Goal: Task Accomplishment & Management: Use online tool/utility

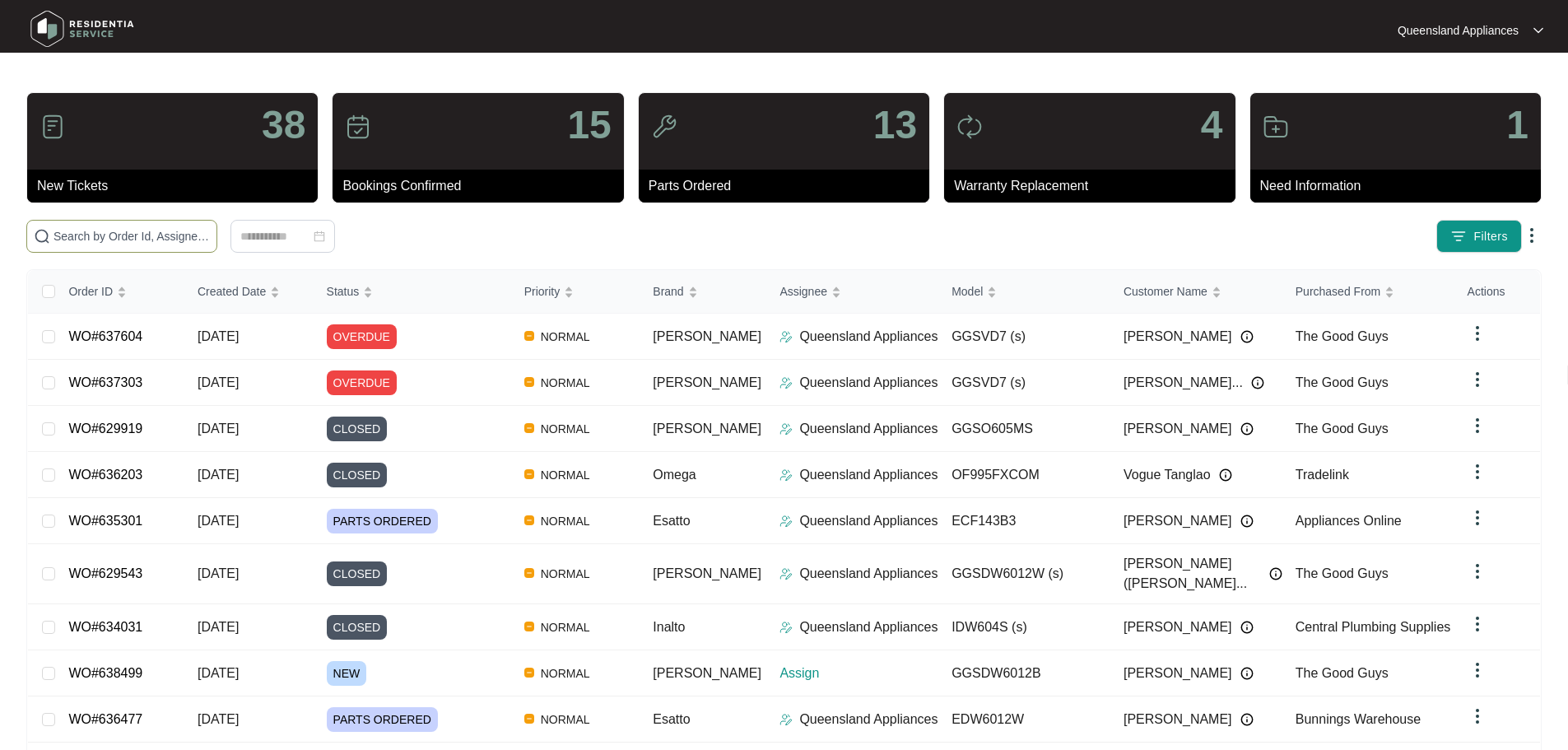
click at [210, 228] on input "text" at bounding box center [132, 236] width 156 height 18
paste input "638499"
type input "638499"
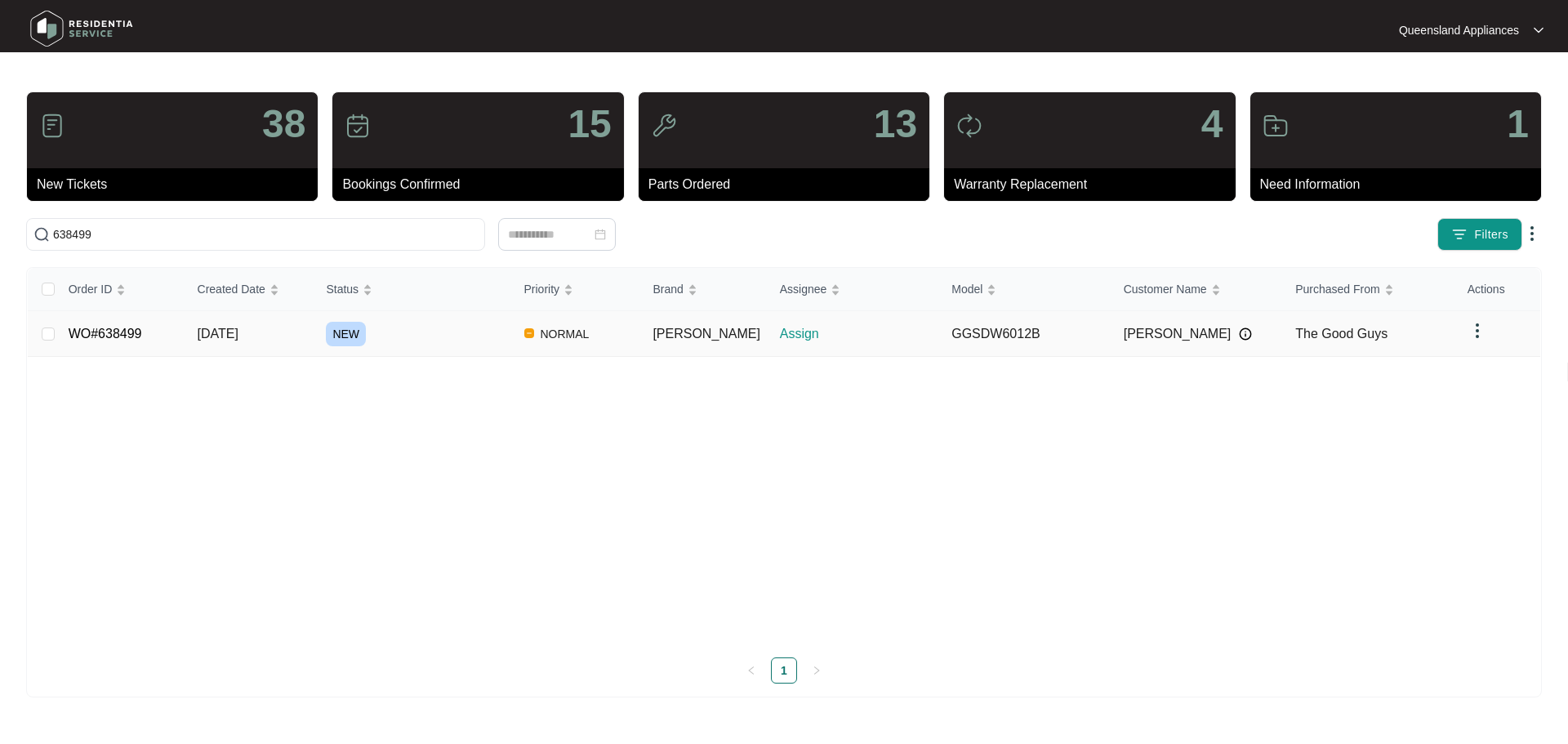
click at [442, 345] on td "NEW" at bounding box center [411, 334] width 198 height 45
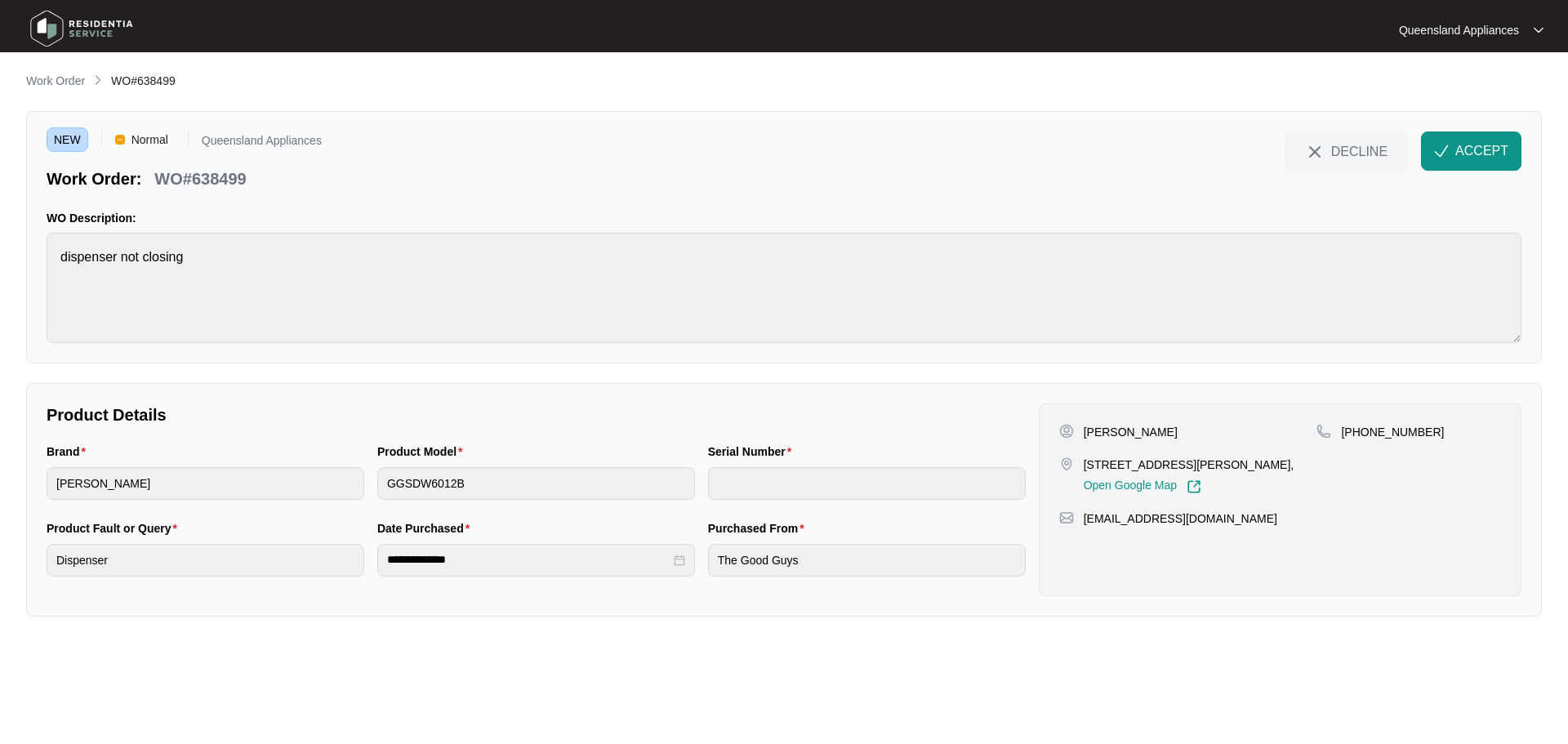
click at [1026, 462] on div "[STREET_ADDRESS][PERSON_NAME], Open Google Map" at bounding box center [1188, 475] width 258 height 38
drag, startPoint x: 1082, startPoint y: 462, endPoint x: 1175, endPoint y: 468, distance: 93.2
click at [1026, 468] on div "[STREET_ADDRESS][PERSON_NAME], Open Google Map" at bounding box center [1188, 475] width 258 height 38
copy p "[STREET_ADDRESS][PERSON_NAME]"
click at [1026, 436] on p "[PHONE_NUMBER]" at bounding box center [1393, 431] width 103 height 16
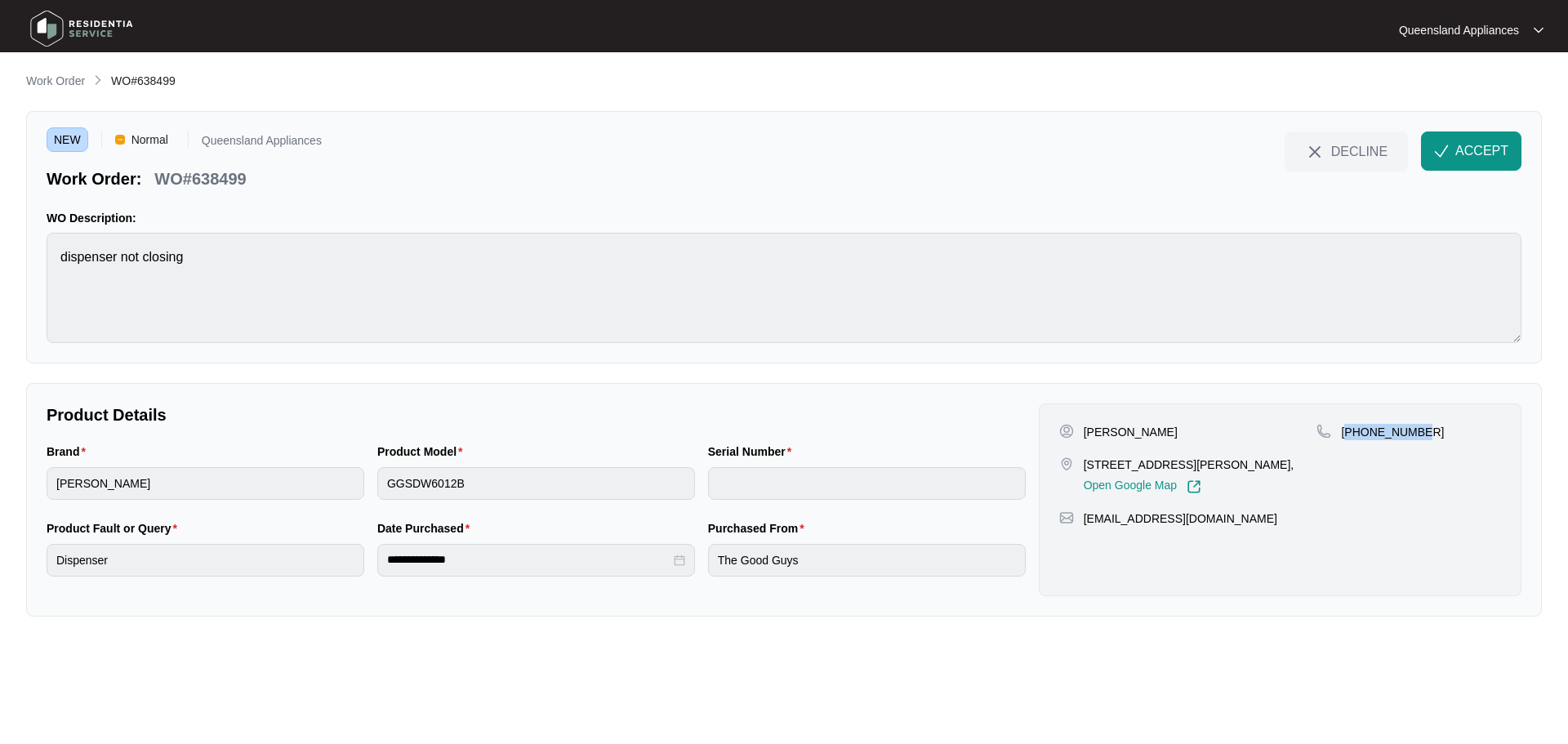
click at [1026, 436] on p "[PHONE_NUMBER]" at bounding box center [1393, 431] width 103 height 16
copy p "61410489398"
click at [218, 182] on p "WO#638499" at bounding box center [200, 179] width 92 height 23
copy p "638499"
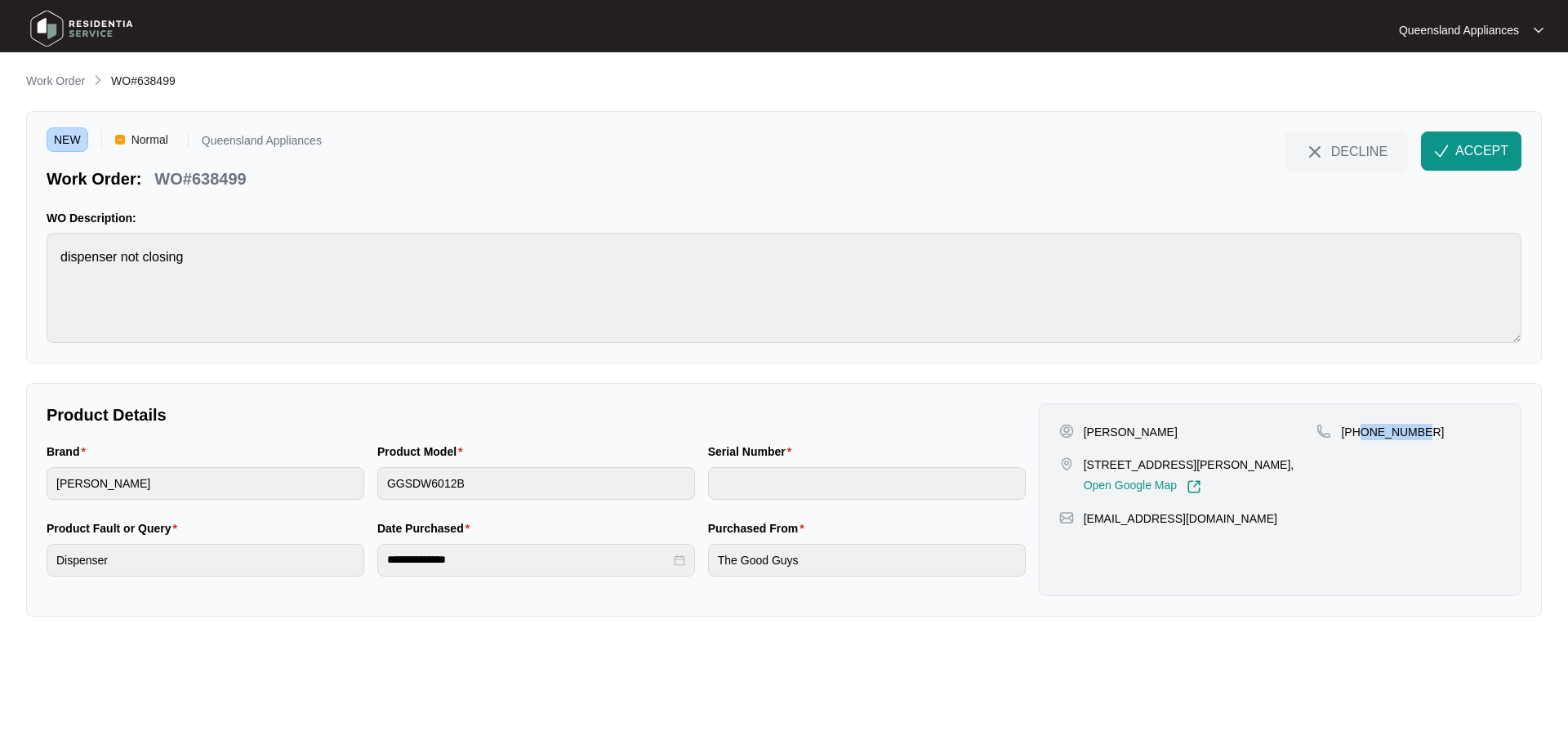
drag, startPoint x: 1424, startPoint y: 432, endPoint x: 1362, endPoint y: 433, distance: 62.0
click at [1026, 433] on div "[PHONE_NUMBER]" at bounding box center [1409, 431] width 185 height 16
copy p "410489398"
click at [1026, 166] on button "ACCEPT" at bounding box center [1471, 151] width 100 height 40
